Goal: Task Accomplishment & Management: Use online tool/utility

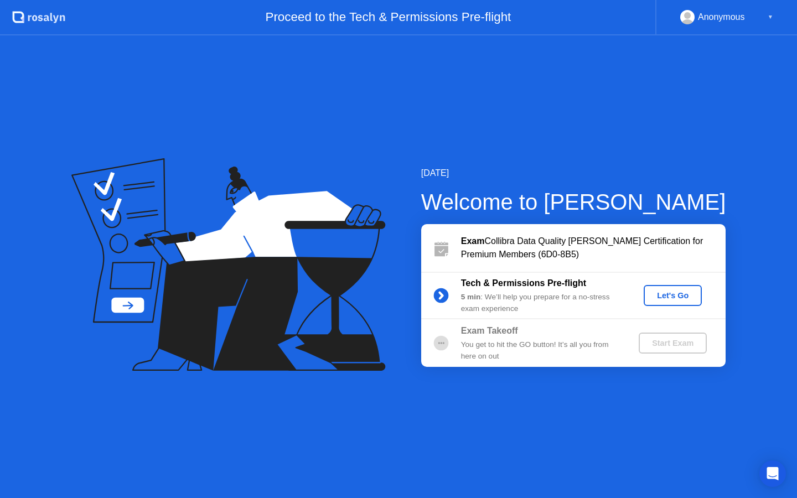
click at [660, 296] on div "Let's Go" at bounding box center [672, 295] width 49 height 9
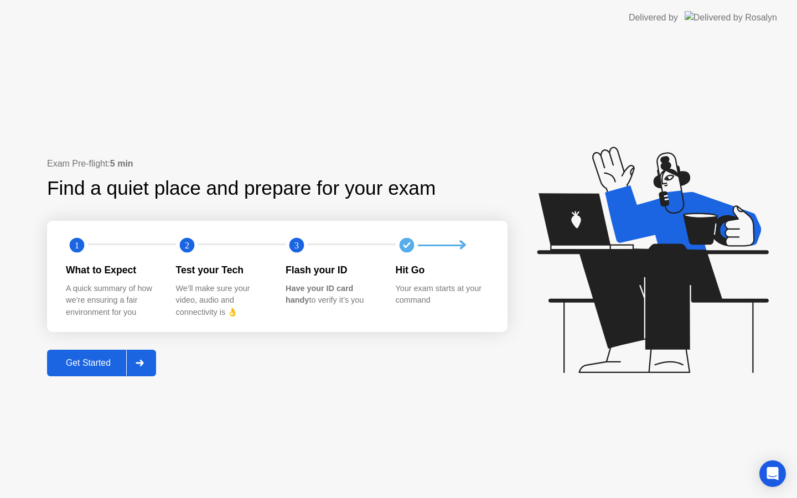
click at [111, 368] on div "Get Started" at bounding box center [88, 363] width 76 height 10
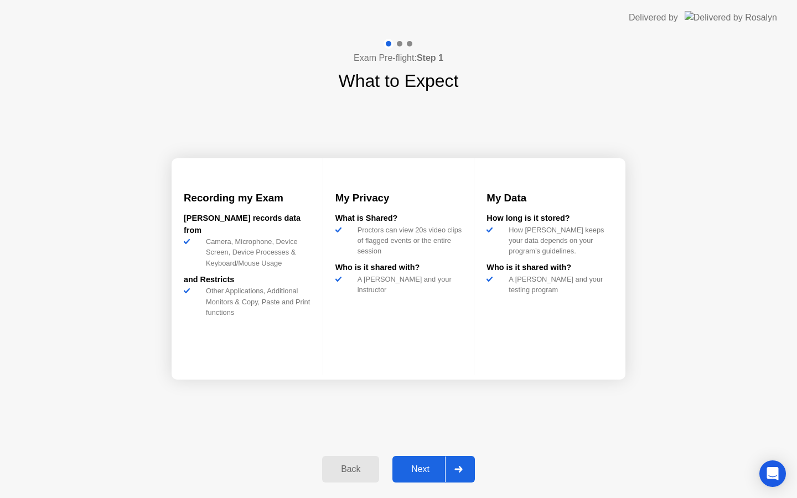
click at [426, 476] on button "Next" at bounding box center [433, 469] width 82 height 27
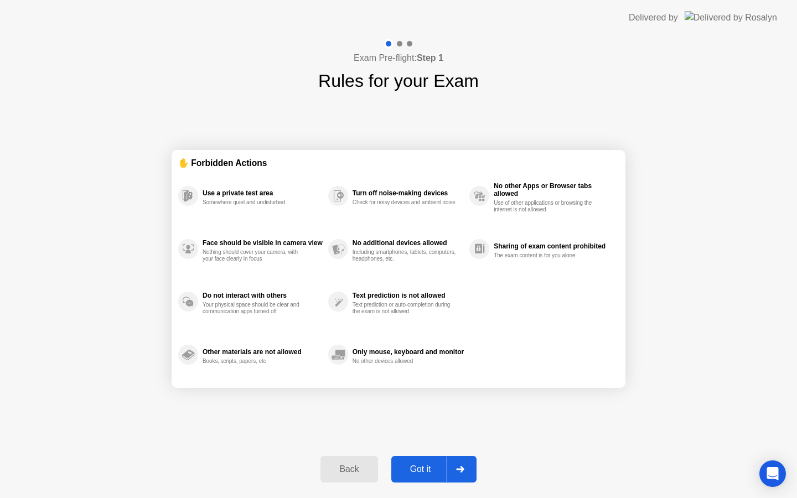
click at [426, 476] on button "Got it" at bounding box center [433, 469] width 85 height 27
select select "**********"
select select "*******"
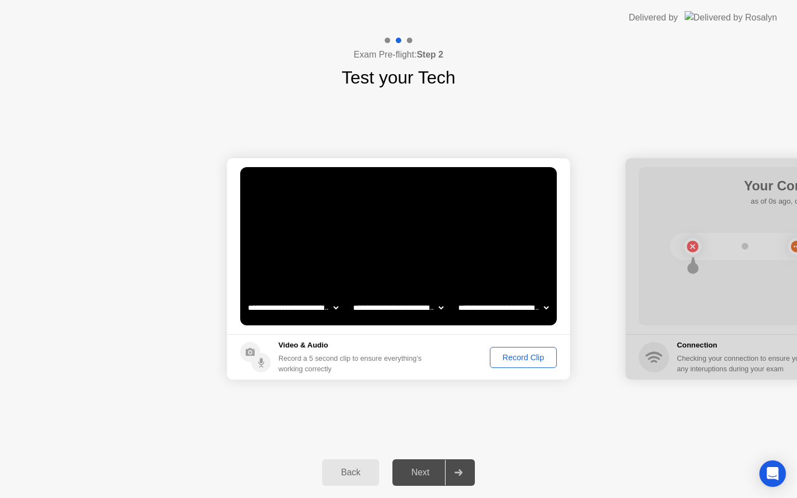
click at [541, 378] on footer "Video & Audio Record a 5 second clip to ensure everything’s working correctly R…" at bounding box center [398, 356] width 343 height 45
click at [538, 360] on div "Record Clip" at bounding box center [523, 357] width 59 height 9
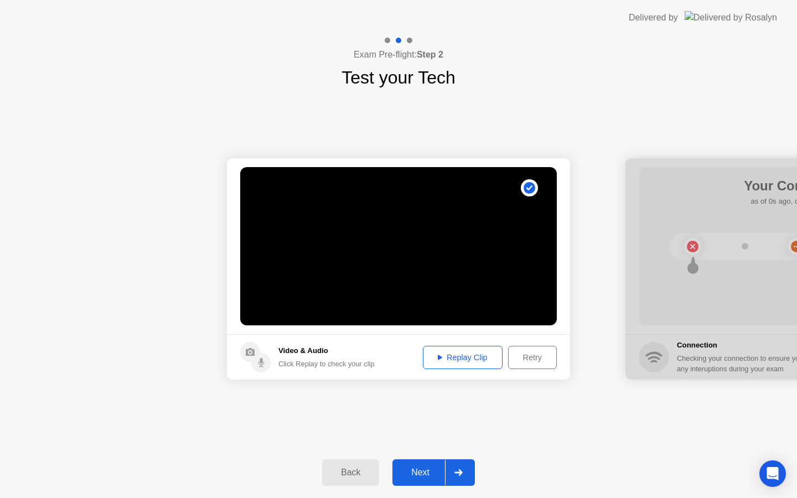
click at [445, 464] on button "Next" at bounding box center [433, 472] width 82 height 27
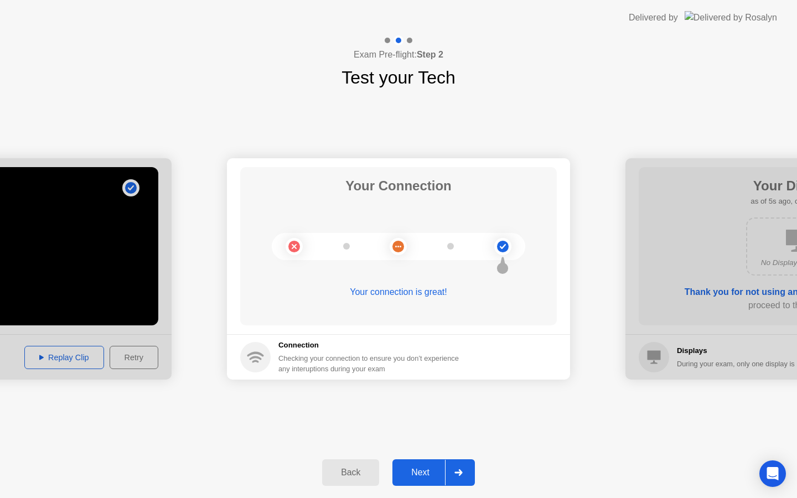
click at [414, 480] on button "Next" at bounding box center [433, 472] width 82 height 27
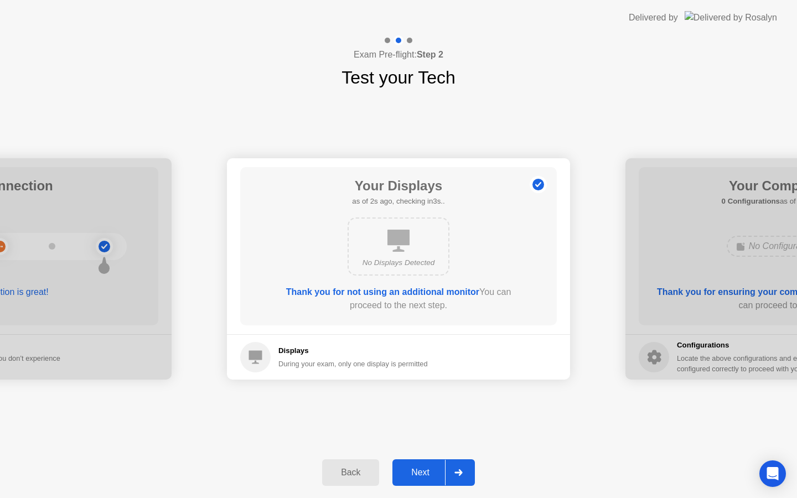
click at [424, 485] on button "Next" at bounding box center [433, 472] width 82 height 27
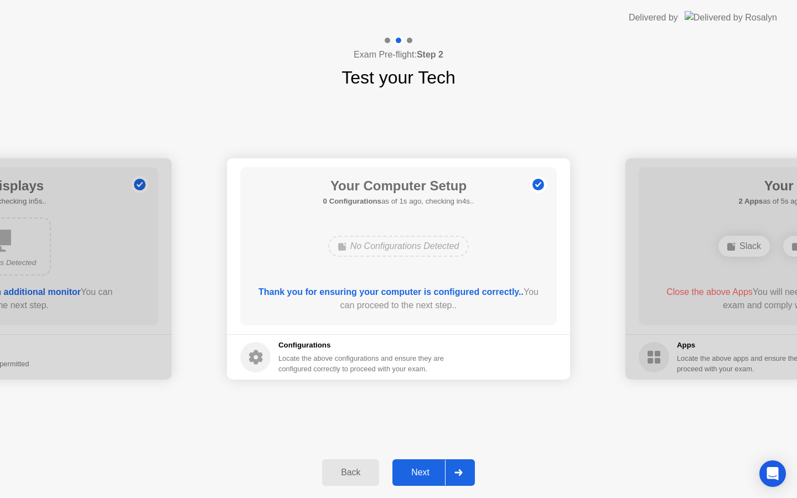
click at [423, 474] on div "Next" at bounding box center [420, 473] width 49 height 10
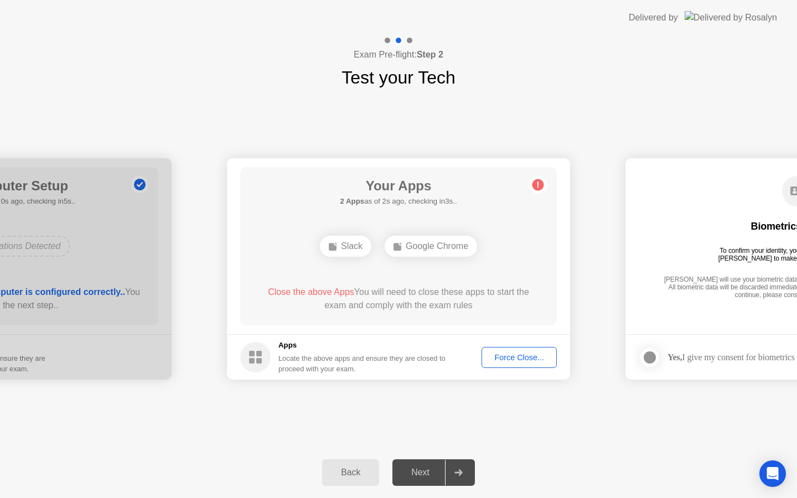
click at [505, 364] on button "Force Close..." at bounding box center [519, 357] width 75 height 21
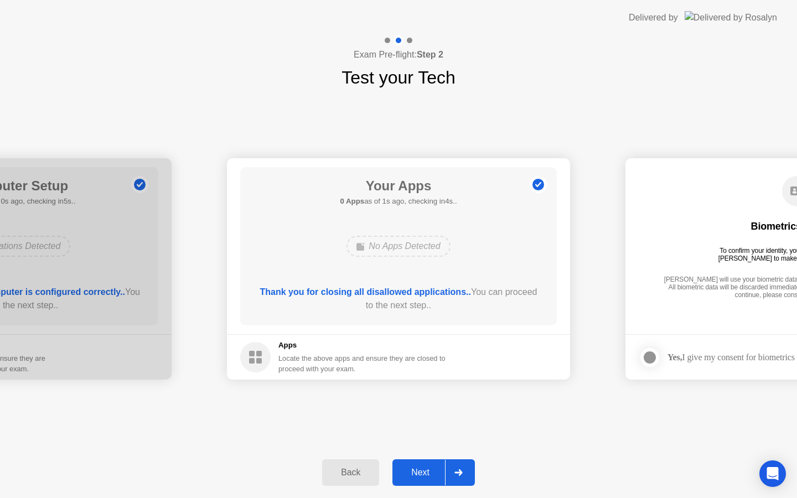
click at [423, 468] on div "Next" at bounding box center [420, 473] width 49 height 10
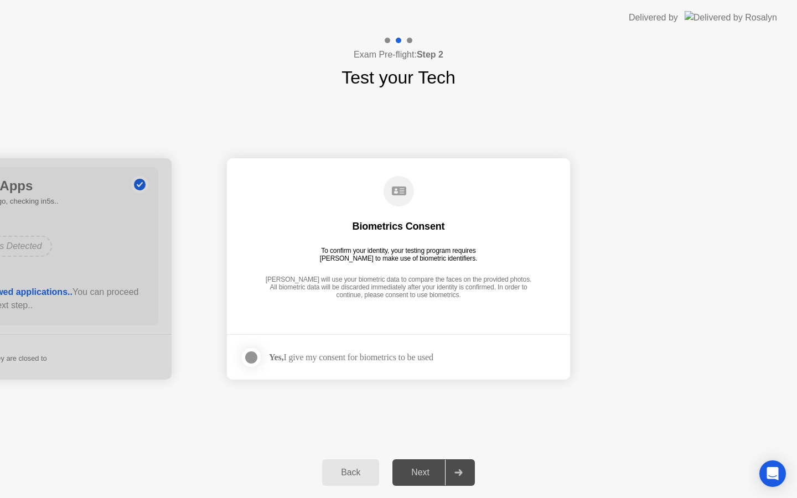
click at [426, 476] on div "Next" at bounding box center [420, 473] width 49 height 10
click at [343, 351] on div "Yes, I give my consent for biometrics to be used" at bounding box center [336, 358] width 193 height 22
click at [254, 362] on div at bounding box center [251, 357] width 13 height 13
click at [423, 476] on div "Next" at bounding box center [420, 473] width 49 height 10
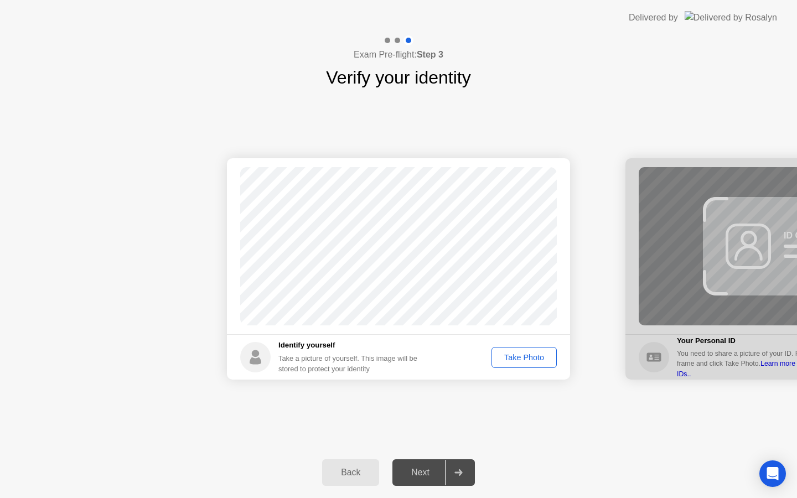
click at [528, 362] on div "Take Photo" at bounding box center [524, 357] width 58 height 9
click at [436, 472] on div "Next" at bounding box center [420, 473] width 49 height 10
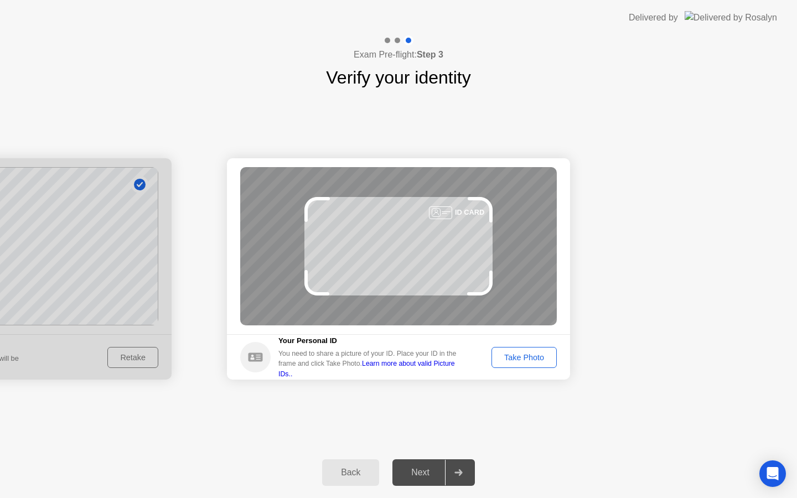
click at [509, 359] on div "Take Photo" at bounding box center [524, 357] width 58 height 9
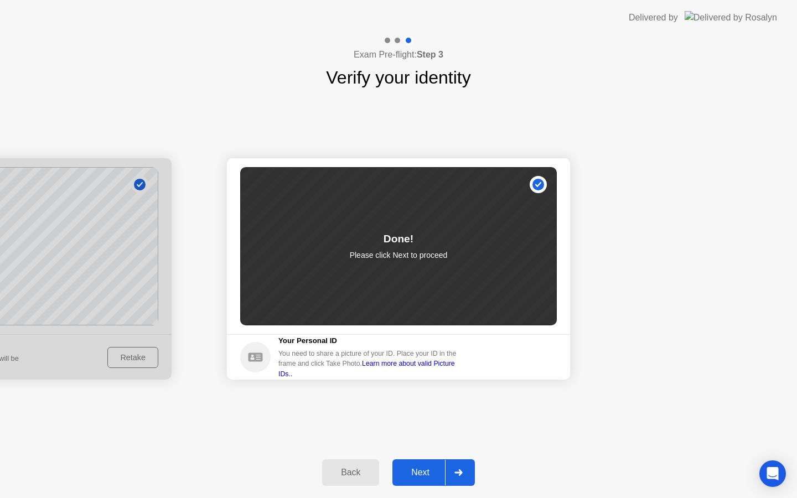
click at [409, 480] on button "Next" at bounding box center [433, 472] width 82 height 27
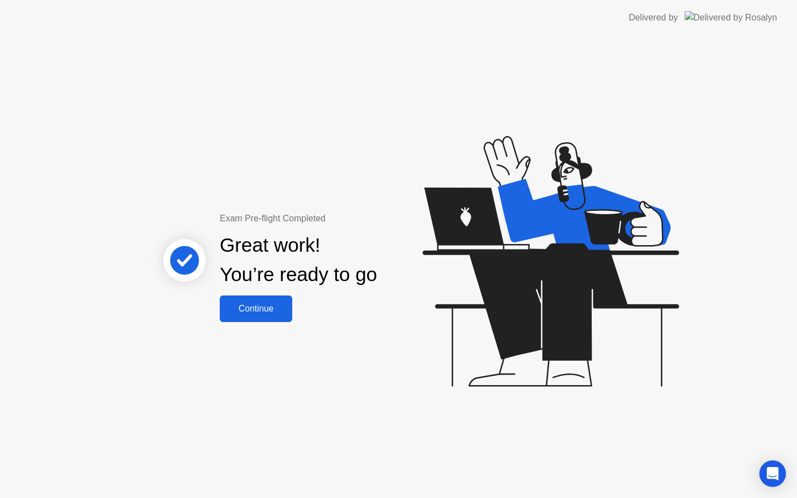
click at [266, 314] on div "Continue" at bounding box center [256, 309] width 66 height 10
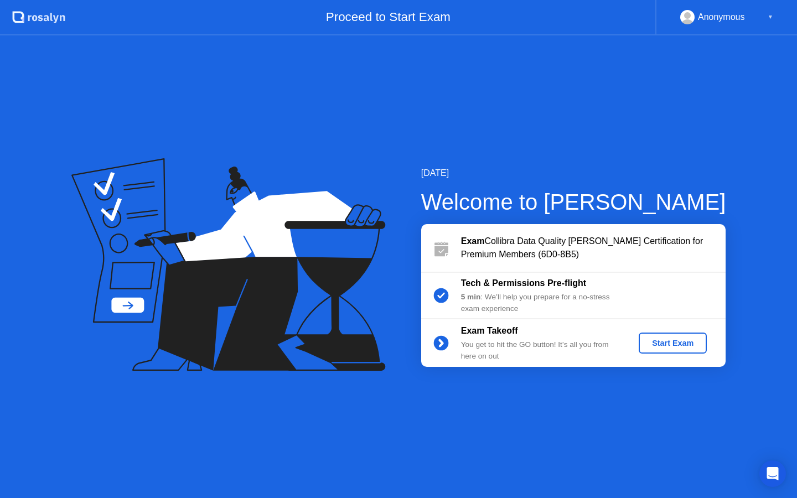
click at [660, 339] on div "Start Exam" at bounding box center [672, 343] width 59 height 9
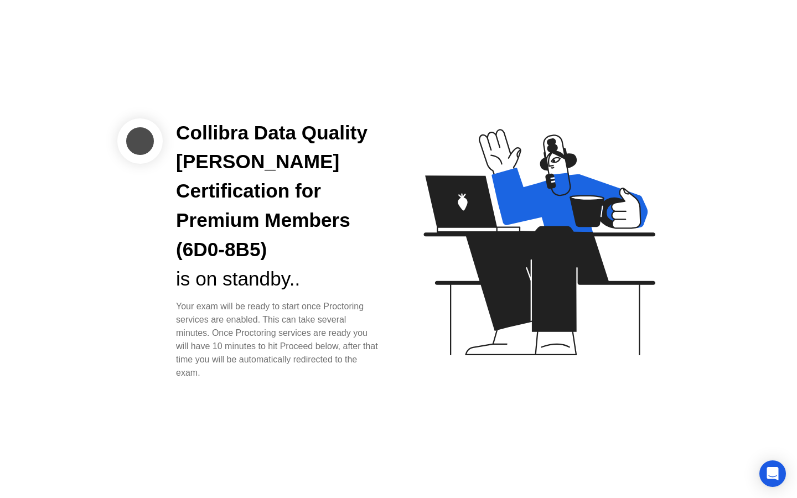
drag, startPoint x: 254, startPoint y: 290, endPoint x: 359, endPoint y: 352, distance: 122.1
click at [359, 352] on div "Your exam will be ready to start once Proctoring services are enabled. This can…" at bounding box center [278, 340] width 205 height 80
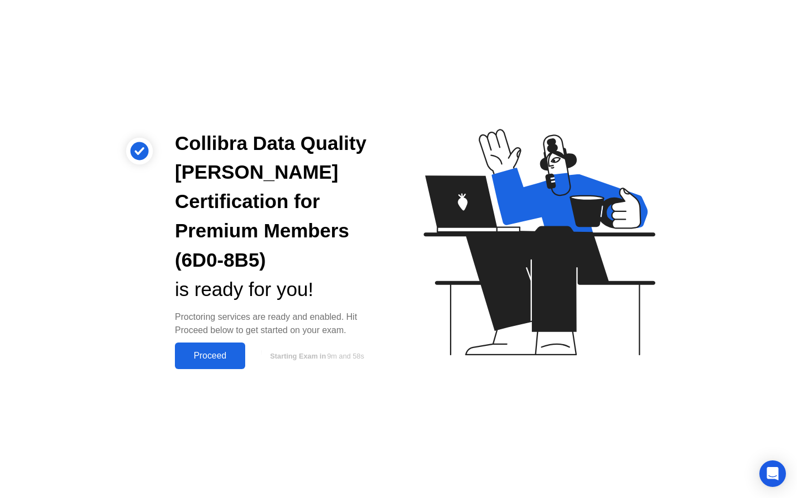
click at [206, 351] on div "Proceed" at bounding box center [210, 356] width 64 height 10
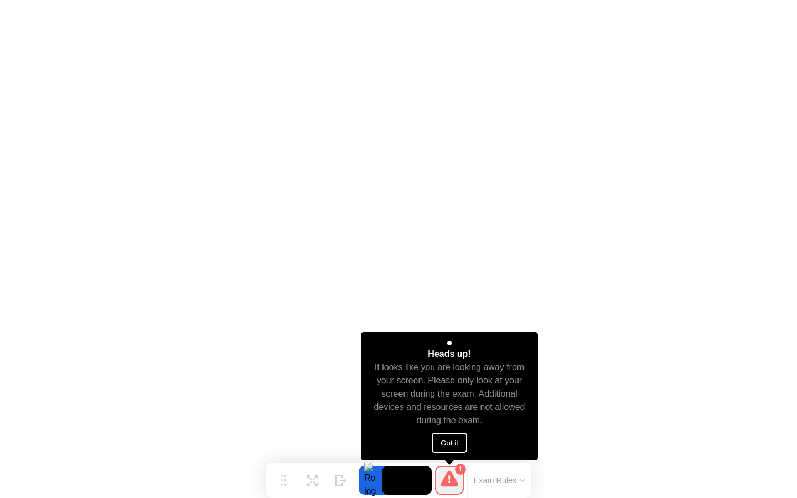
click at [461, 442] on button "Got it" at bounding box center [449, 443] width 35 height 20
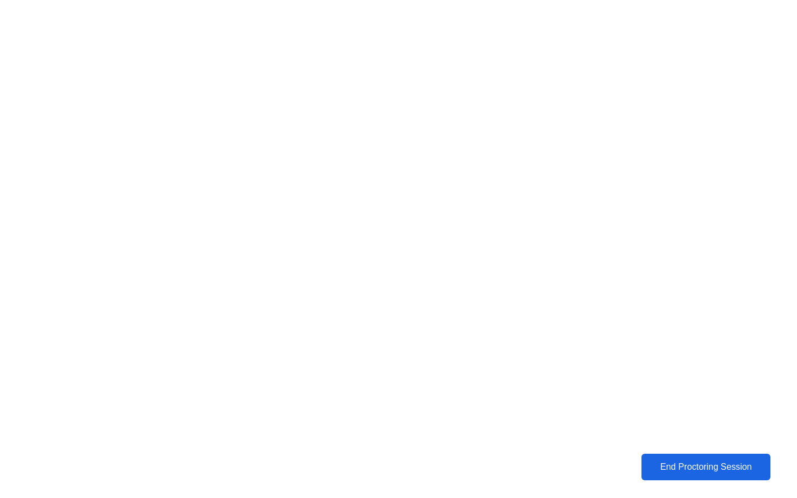
click at [717, 468] on div "End Proctoring Session" at bounding box center [705, 467] width 123 height 10
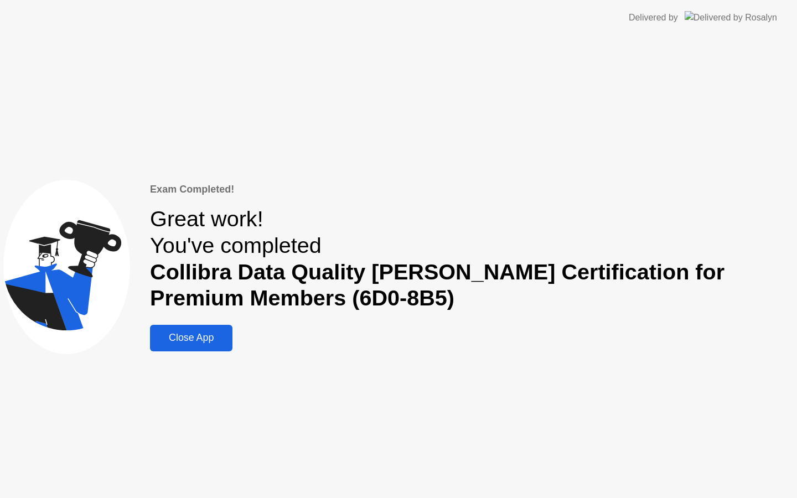
click at [220, 332] on div "Close App" at bounding box center [191, 338] width 76 height 12
